Goal: Information Seeking & Learning: Check status

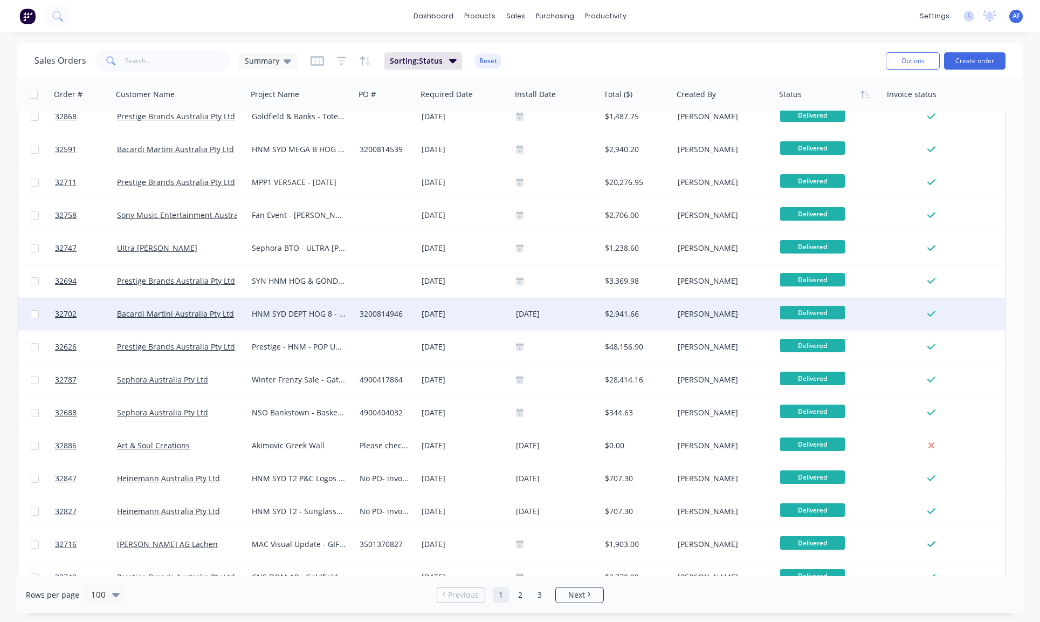
scroll to position [2824, 0]
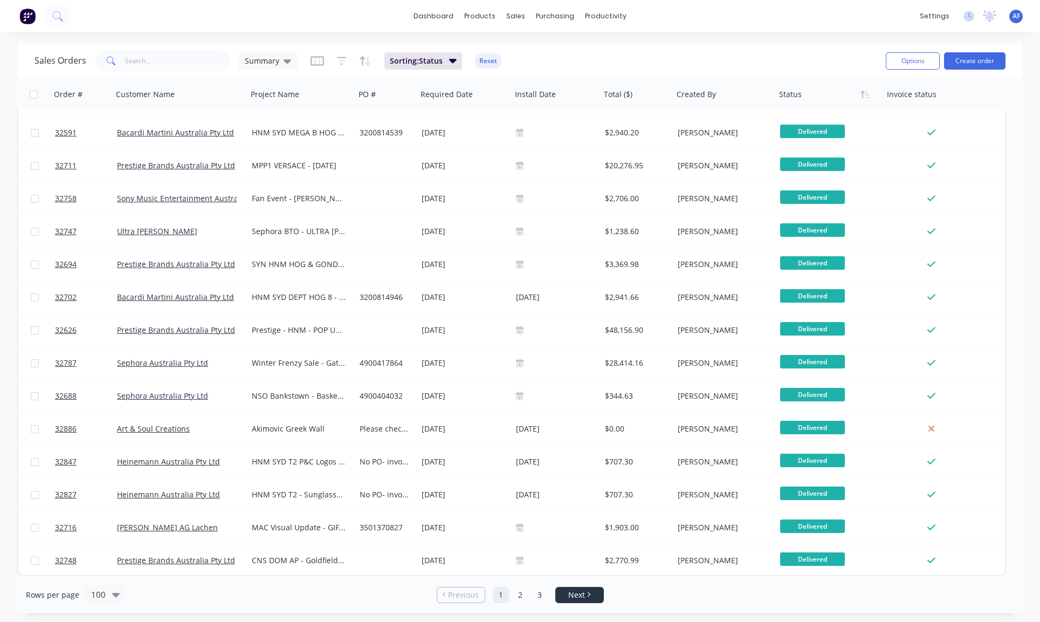
click at [581, 598] on span "Next" at bounding box center [576, 594] width 17 height 11
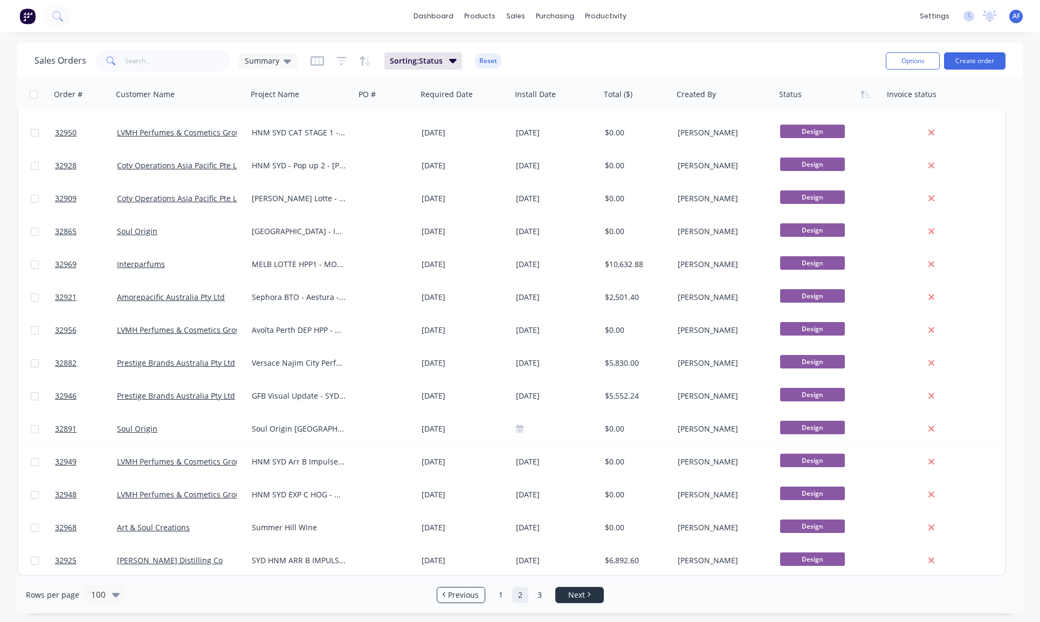
click at [582, 591] on span "Next" at bounding box center [576, 594] width 17 height 11
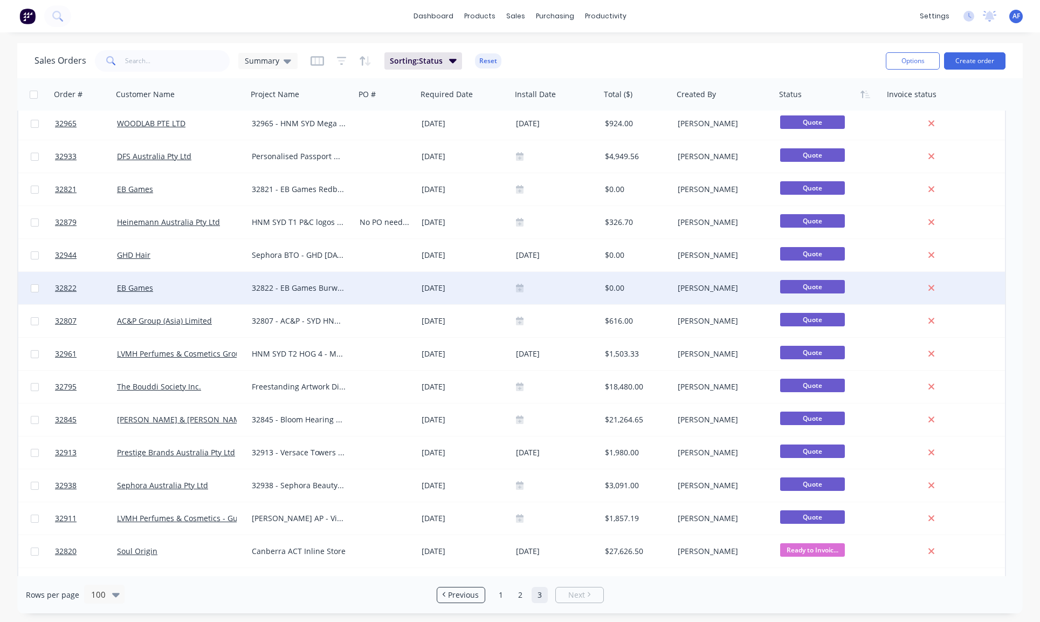
scroll to position [1204, 0]
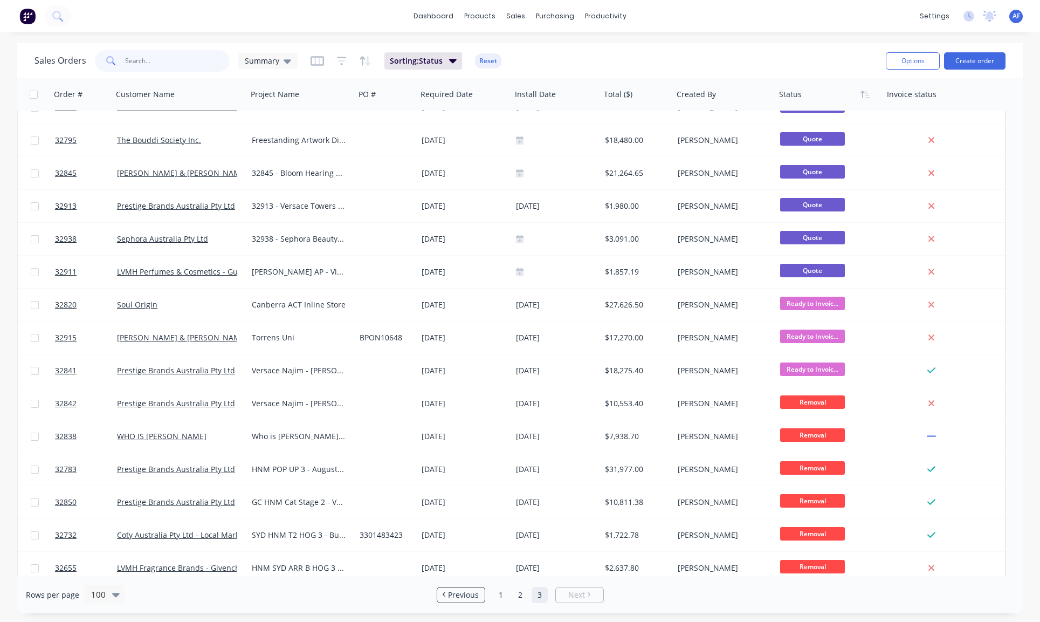
click at [151, 61] on input "text" at bounding box center [177, 61] width 105 height 22
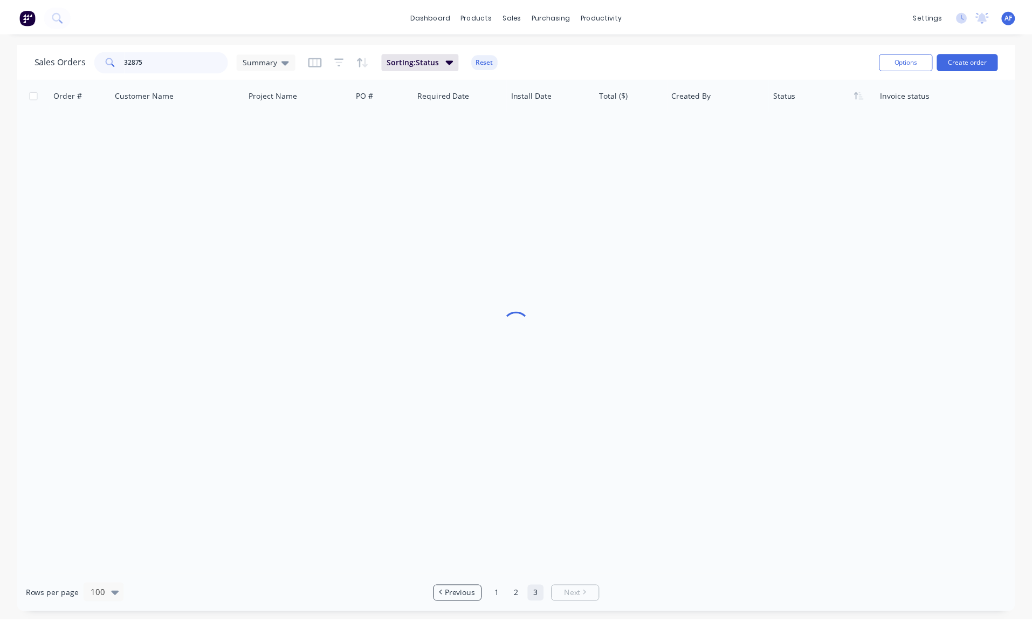
scroll to position [0, 0]
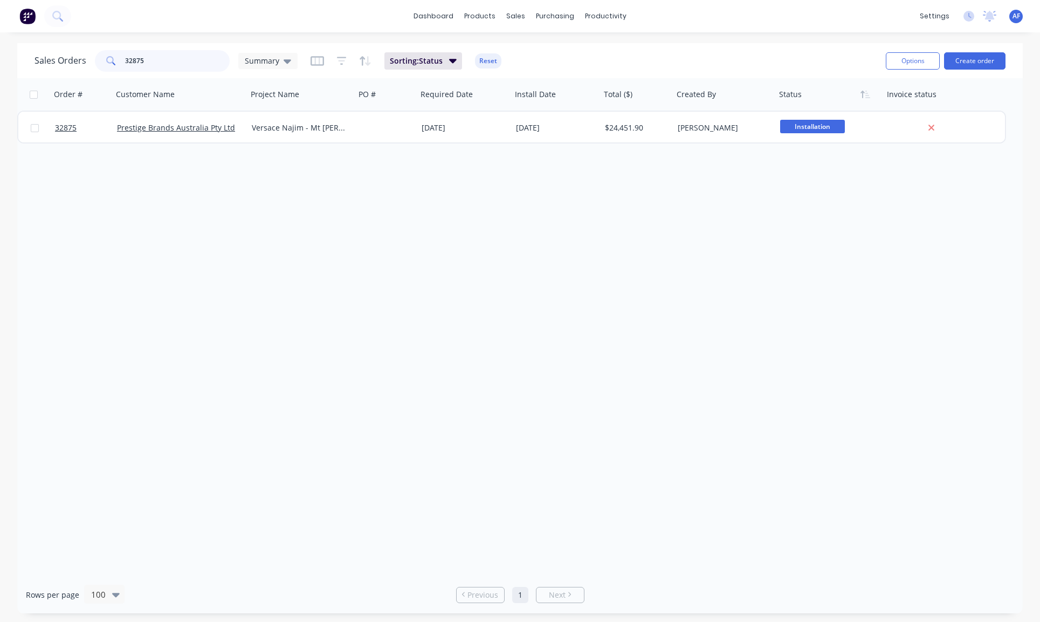
click at [170, 67] on input "32875" at bounding box center [177, 61] width 105 height 22
type input "32843"
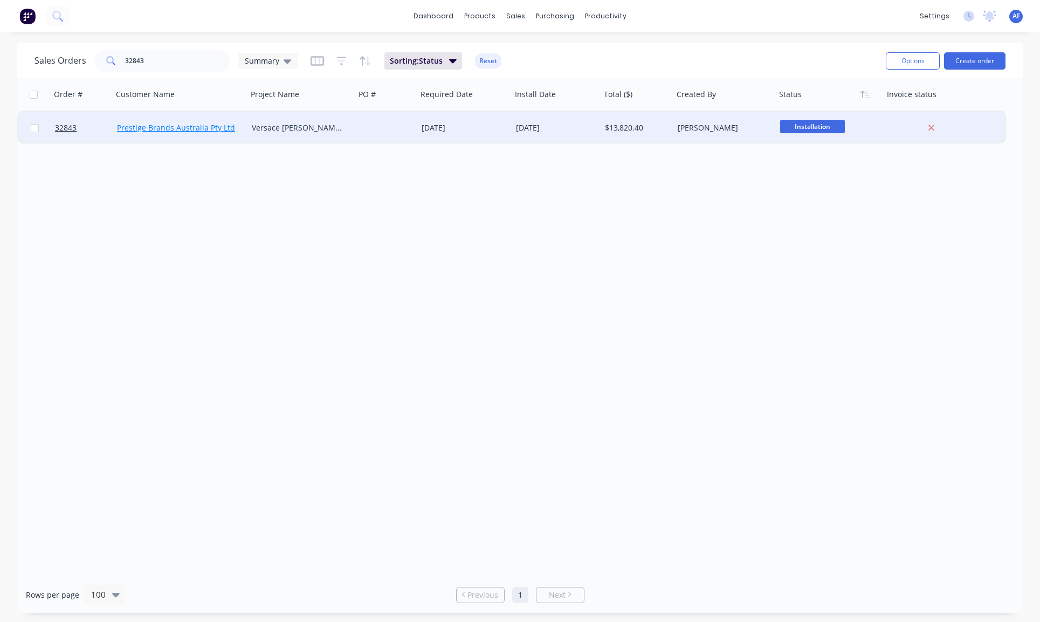
click at [186, 128] on link "Prestige Brands Australia Pty Ltd" at bounding box center [176, 127] width 118 height 10
click at [65, 129] on span "32843" at bounding box center [66, 127] width 22 height 11
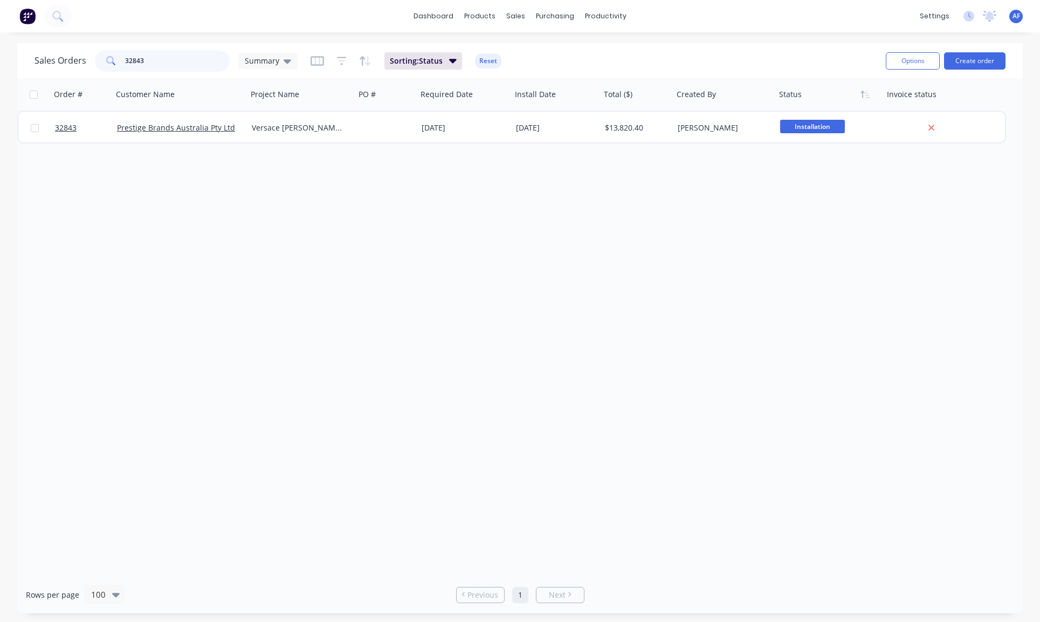
click at [184, 64] on input "32843" at bounding box center [177, 61] width 105 height 22
click at [169, 65] on input "32875" at bounding box center [177, 61] width 105 height 22
click at [526, 21] on div "sales" at bounding box center [516, 16] width 30 height 16
click at [562, 58] on div "Sales Orders" at bounding box center [551, 54] width 44 height 10
drag, startPoint x: 166, startPoint y: 63, endPoint x: 127, endPoint y: 67, distance: 39.7
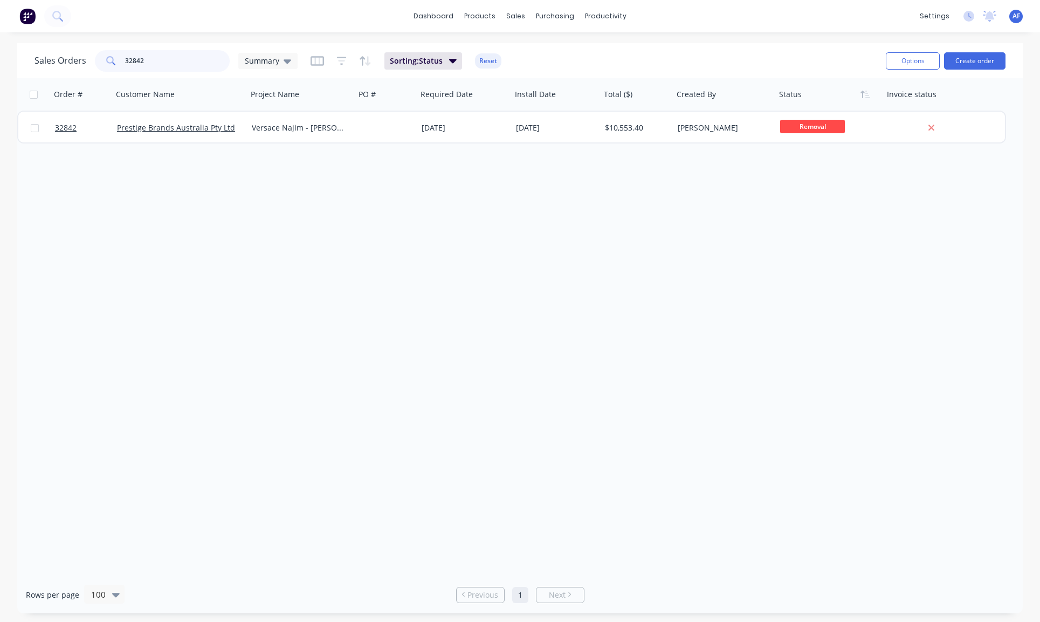
click at [127, 67] on div "32842" at bounding box center [162, 61] width 135 height 22
type input "3"
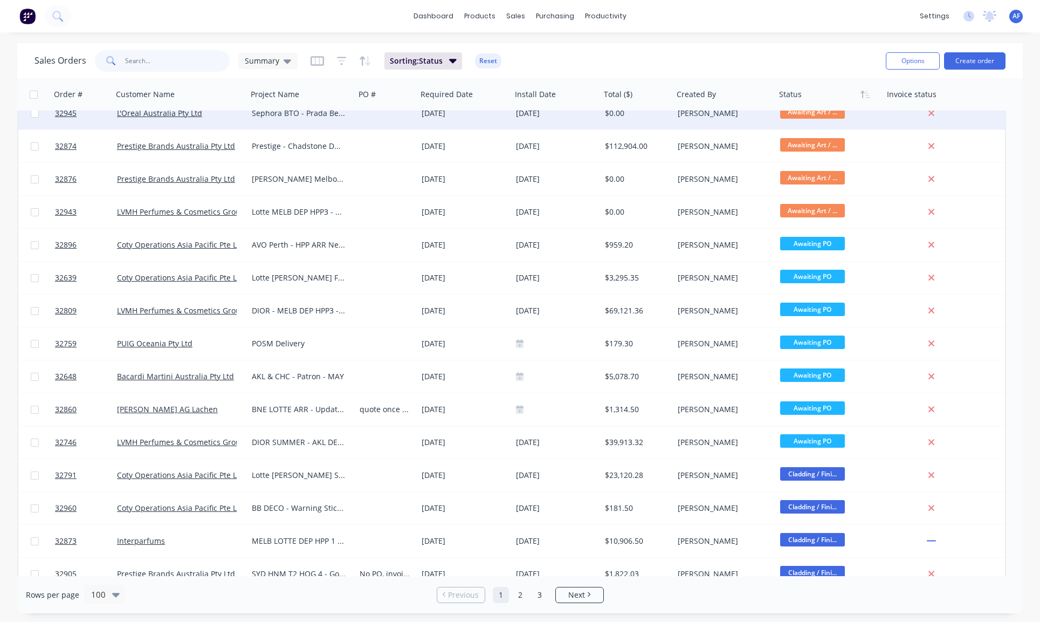
scroll to position [752, 0]
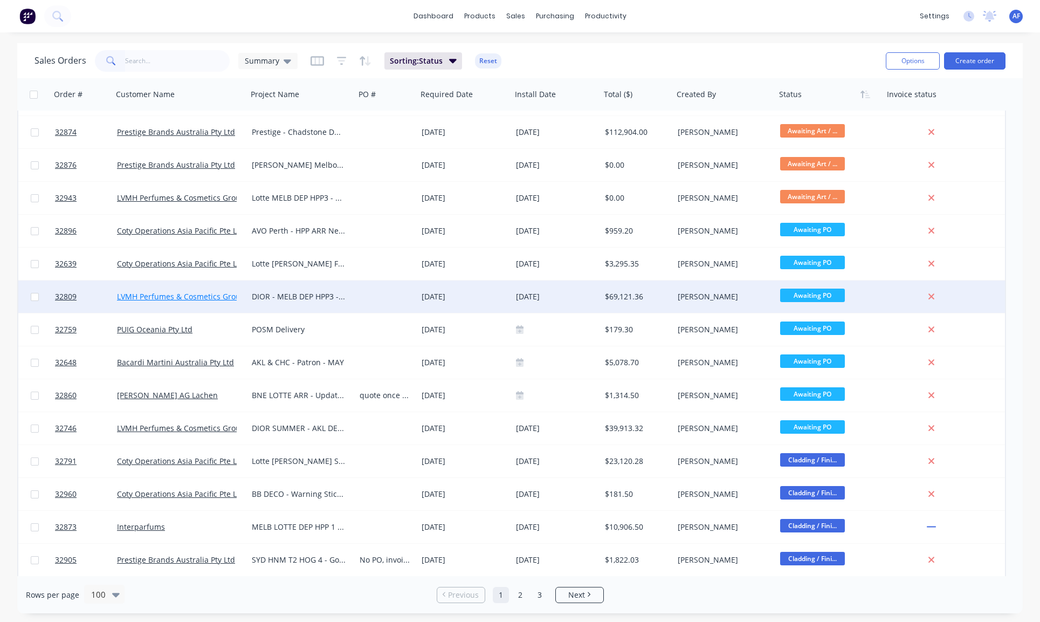
click at [170, 297] on link "LVMH Perfumes & Cosmetics Group/Parfums Christian Dior" at bounding box center [224, 296] width 214 height 10
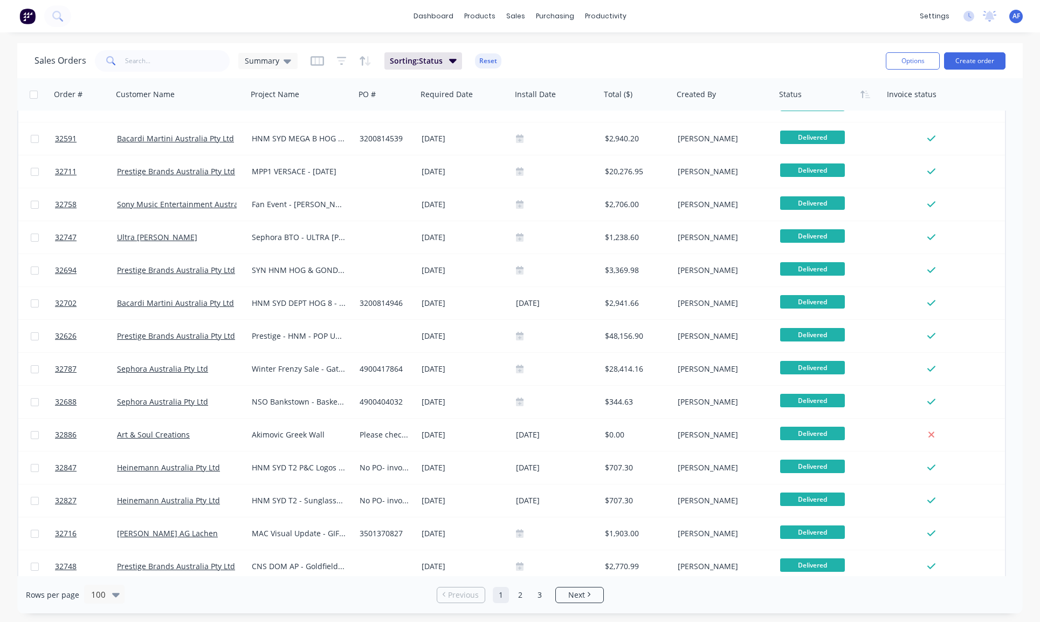
scroll to position [2824, 0]
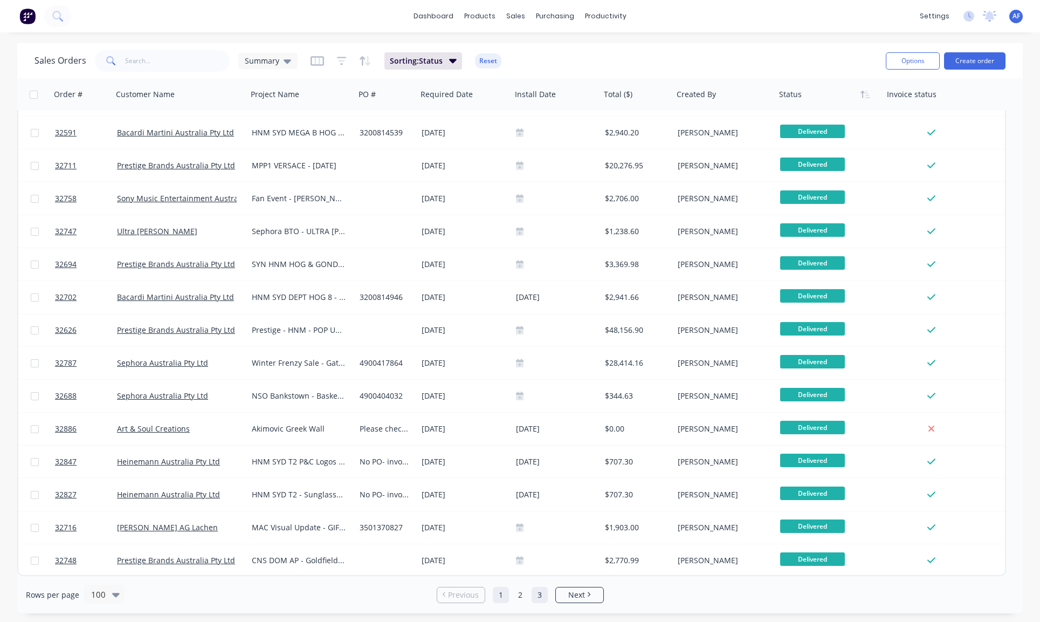
click at [535, 595] on link "3" at bounding box center [540, 595] width 16 height 16
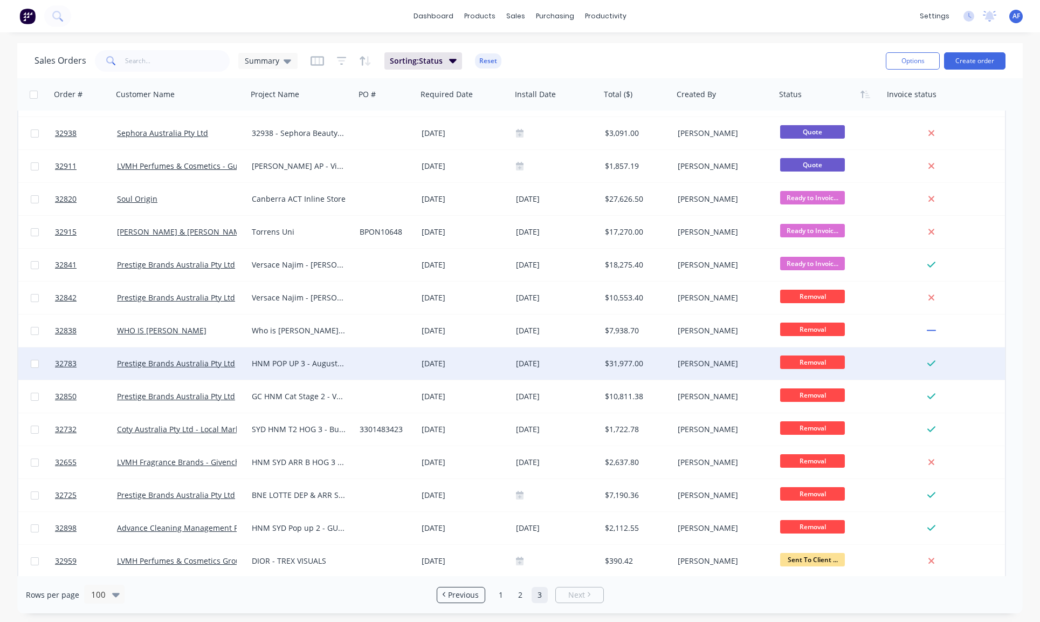
scroll to position [1250, 0]
